Goal: Task Accomplishment & Management: Manage account settings

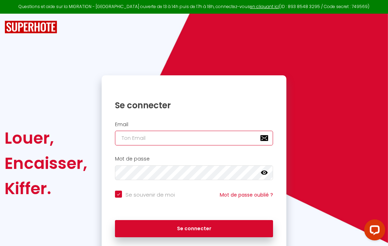
type input "[EMAIL_ADDRESS][DOMAIN_NAME]"
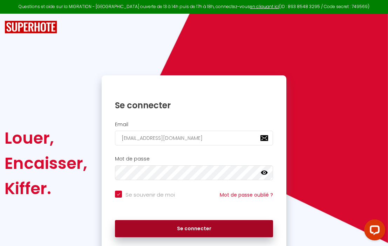
click at [201, 228] on button "Se connecter" at bounding box center [194, 229] width 158 height 18
checkbox input "true"
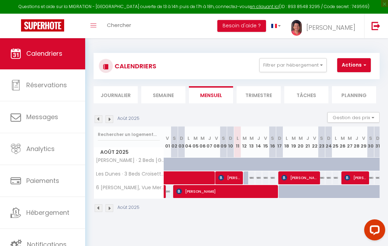
click at [301, 175] on span "[PERSON_NAME]" at bounding box center [299, 177] width 37 height 13
select select "OK"
select select "KO"
select select "0"
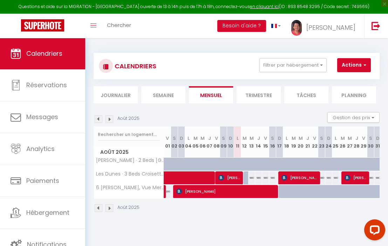
select select "1"
select select
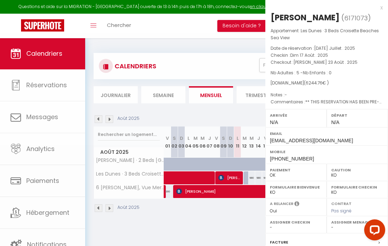
select select "16356"
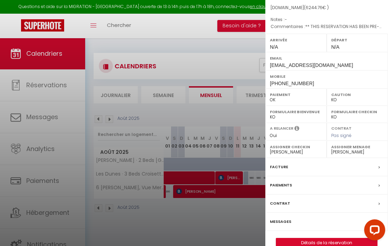
scroll to position [85, 0]
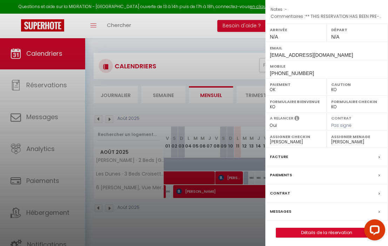
click at [285, 210] on label "Messages" at bounding box center [280, 211] width 21 height 7
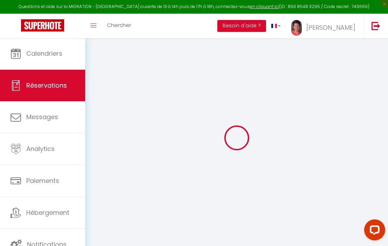
select select
checkbox input "false"
type Comments1 "** THIS RESERVATION HAS BEEN PRE-PAID ** Reservation has a cancellation grace p…"
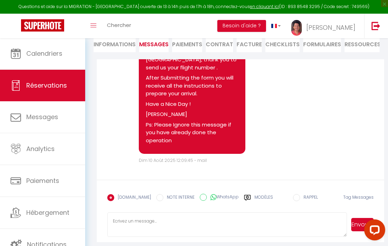
scroll to position [87, 0]
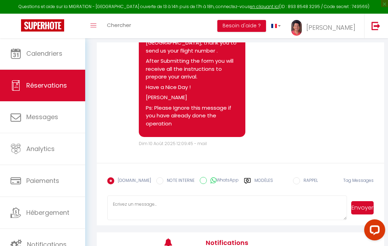
click at [259, 180] on label "Modèles" at bounding box center [263, 183] width 19 height 12
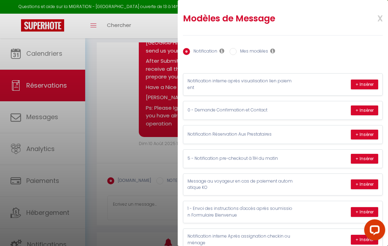
click at [261, 50] on label "Mes modèles" at bounding box center [252, 52] width 32 height 8
click at [236, 50] on input "Mes modèles" at bounding box center [232, 51] width 7 height 7
radio input "true"
radio input "false"
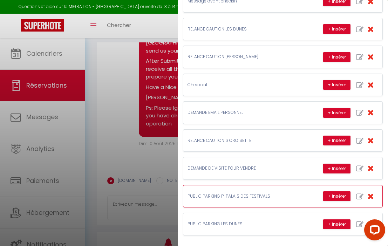
scroll to position [103, 0]
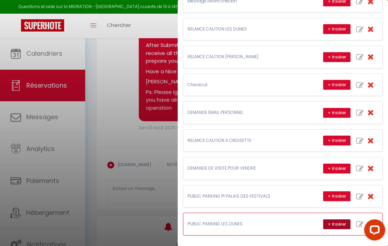
click at [337, 219] on button "+ Insérer" at bounding box center [336, 224] width 27 height 10
type textarea "Loremip Do sita consec adi e-sedd eiusm temporincid utla et dolorem aliqua Enim…"
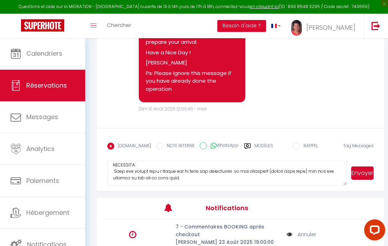
scroll to position [176, 0]
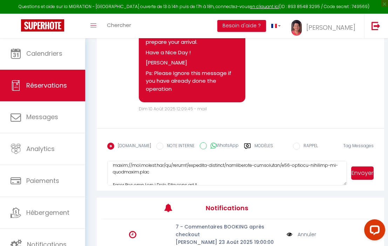
drag, startPoint x: 112, startPoint y: 168, endPoint x: 192, endPoint y: 191, distance: 83.0
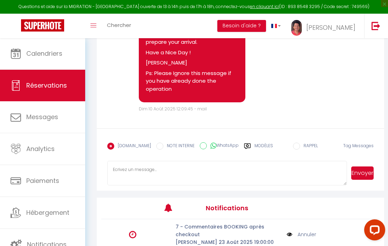
scroll to position [0, 0]
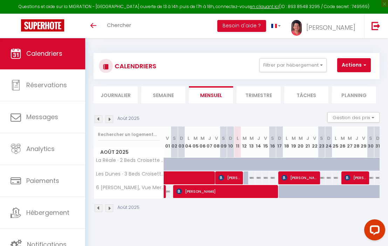
click at [280, 192] on div at bounding box center [281, 191] width 7 height 13
type input "997"
type input "Dim 17 Août 2025"
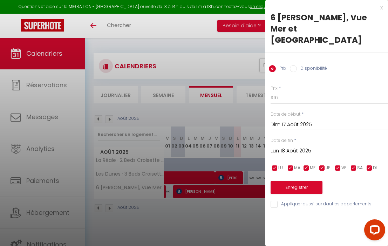
click at [289, 146] on input "Lun 18 Août 2025" at bounding box center [328, 150] width 117 height 9
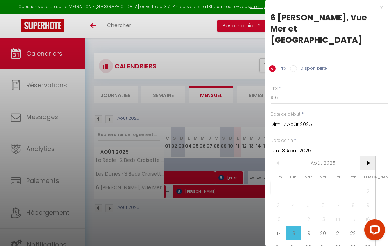
click at [366, 164] on span ">" at bounding box center [367, 163] width 15 height 14
click at [291, 192] on span "1" at bounding box center [293, 191] width 15 height 14
type input "Lun 01 Septembre 2025"
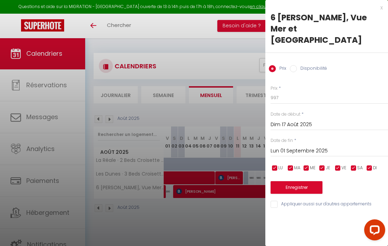
click at [299, 65] on label "Disponibilité" at bounding box center [312, 69] width 30 height 8
click at [297, 65] on input "Disponibilité" at bounding box center [293, 68] width 7 height 7
radio input "true"
radio input "false"
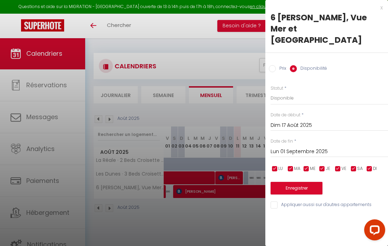
click at [295, 182] on button "Enregistrer" at bounding box center [296, 188] width 52 height 13
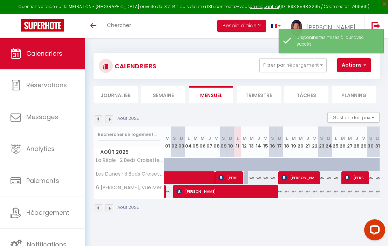
scroll to position [0, 7]
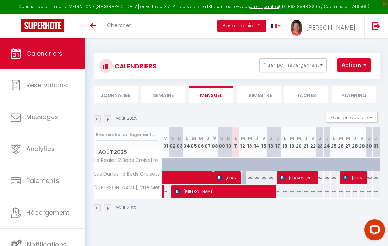
click at [104, 117] on img at bounding box center [108, 119] width 8 height 8
